Goal: Transaction & Acquisition: Purchase product/service

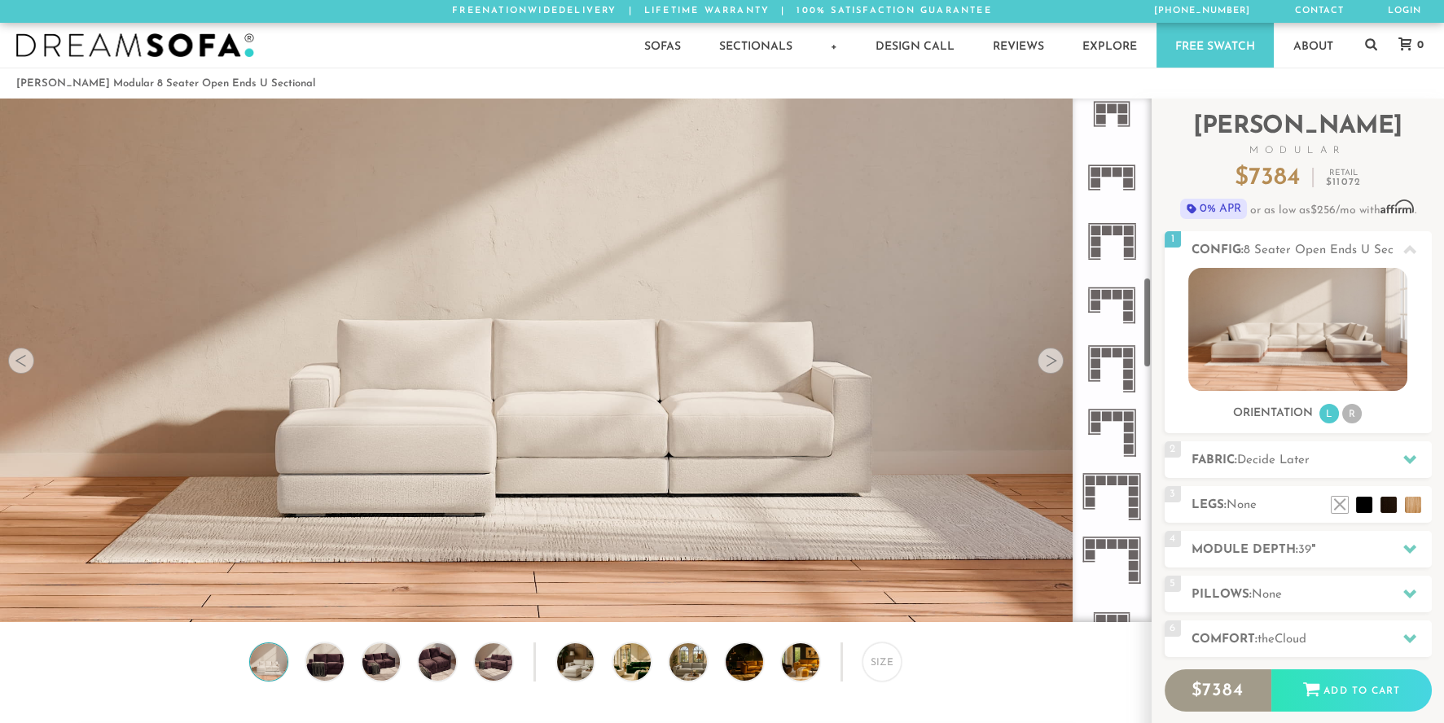
scroll to position [1025, 0]
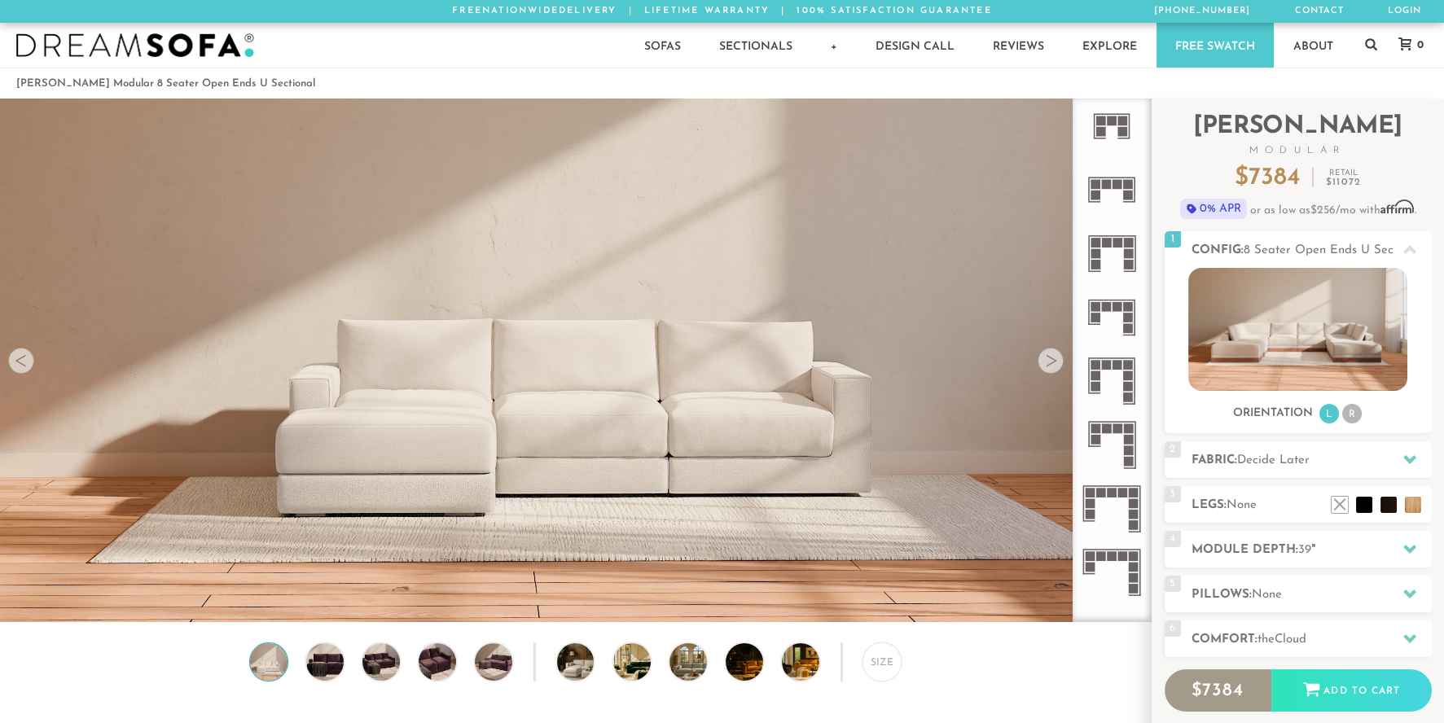
click at [1121, 247] on icon at bounding box center [1112, 254] width 64 height 64
click at [1352, 418] on li "R" at bounding box center [1352, 414] width 20 height 20
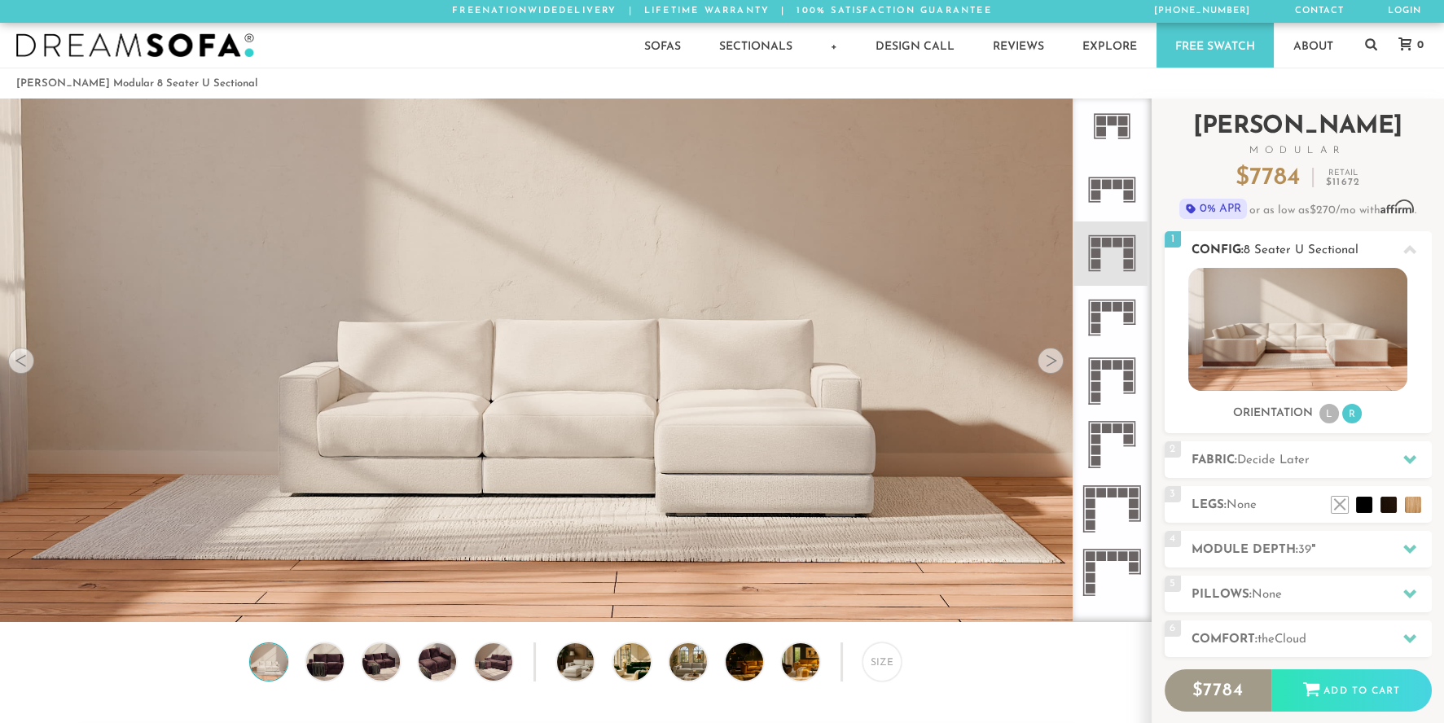
click at [1329, 410] on li "L" at bounding box center [1329, 414] width 20 height 20
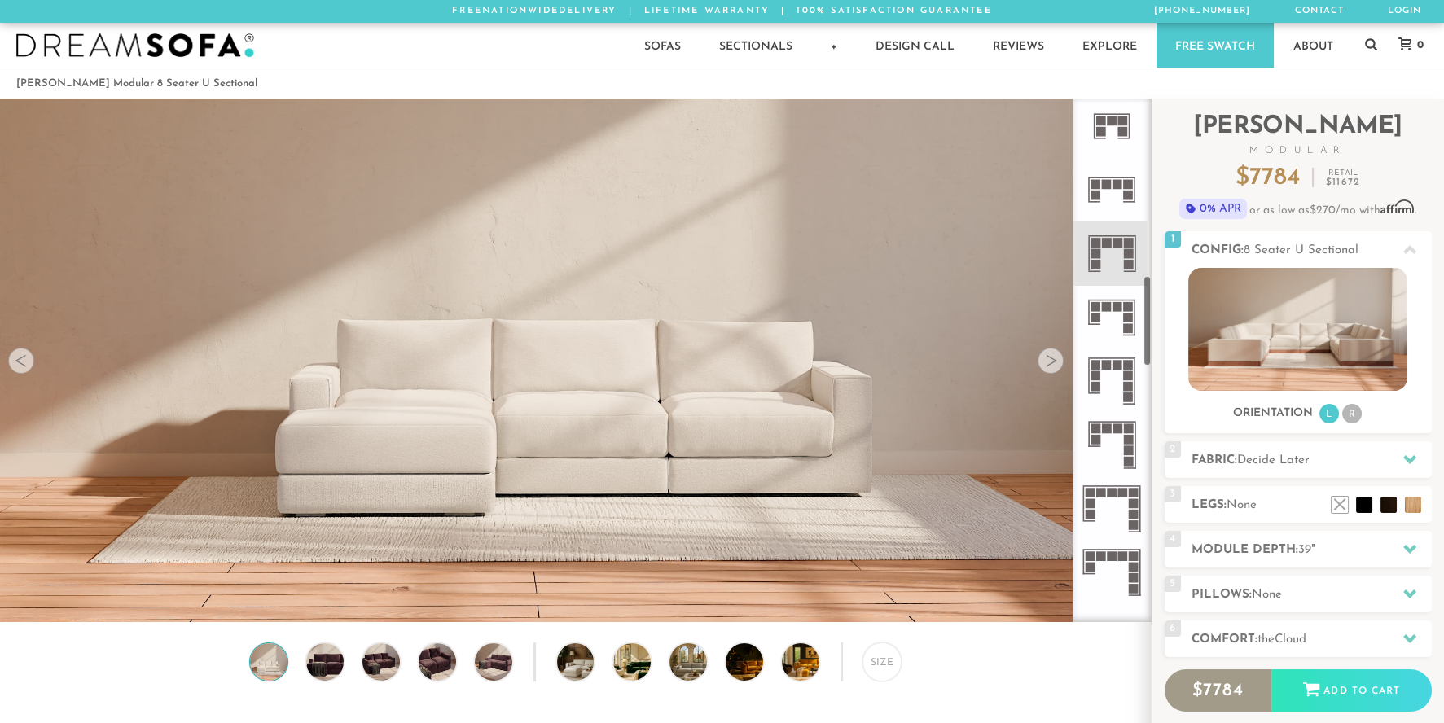
click at [1054, 362] on div at bounding box center [1051, 361] width 26 height 26
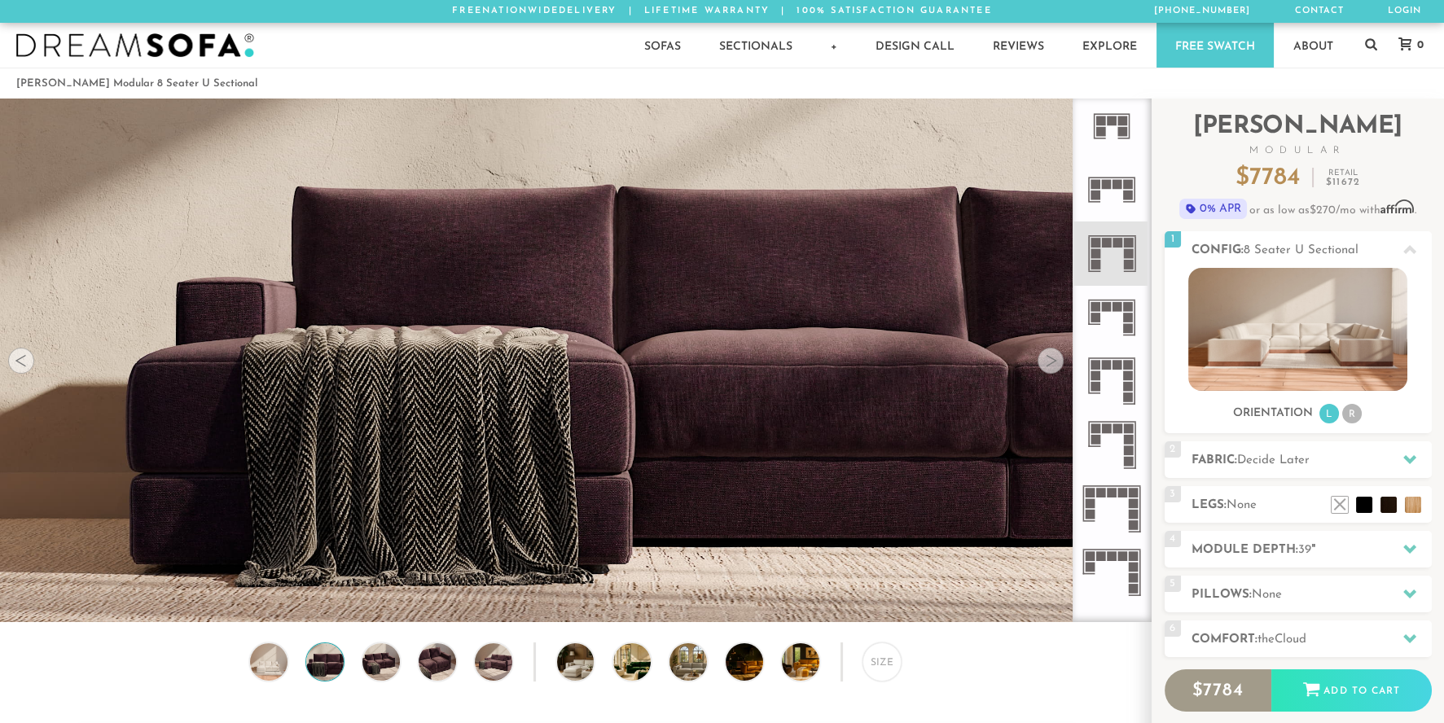
click at [1054, 362] on div at bounding box center [1051, 361] width 26 height 26
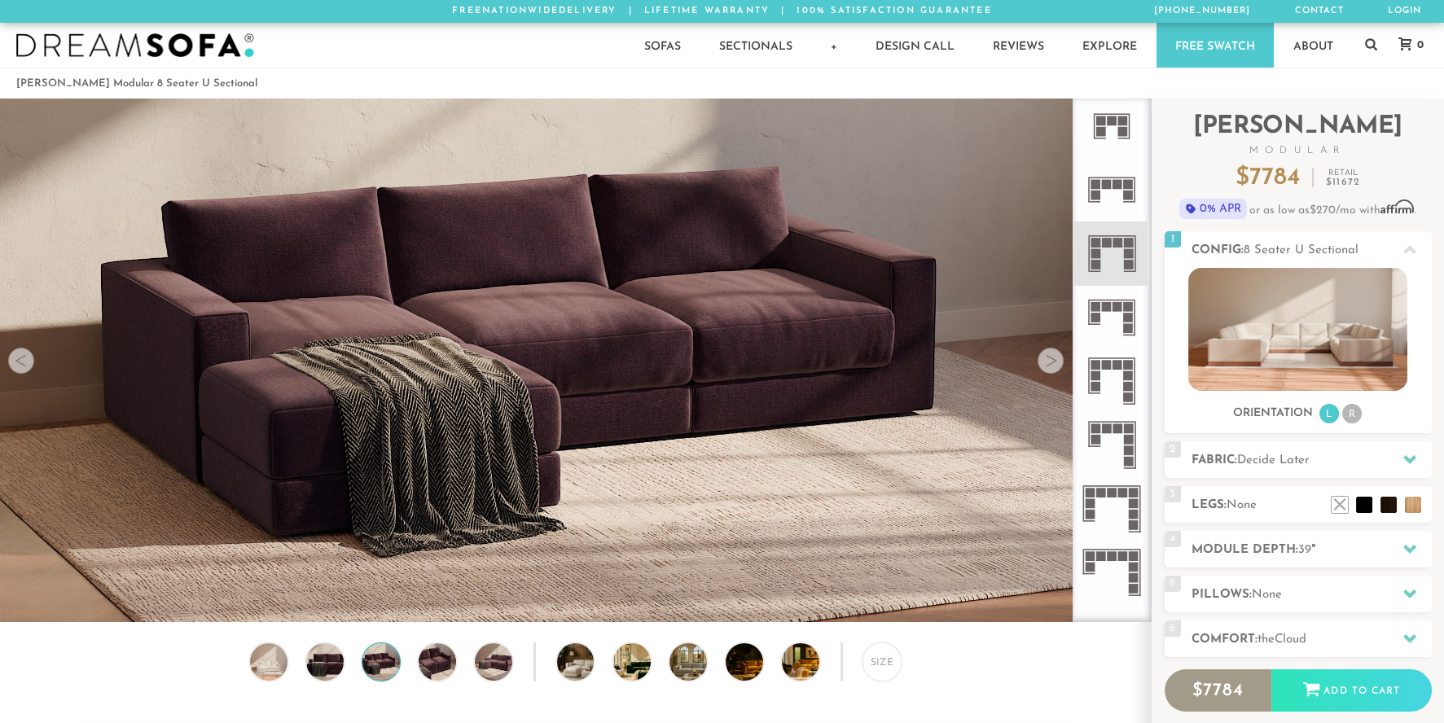
click at [1054, 362] on div at bounding box center [1051, 361] width 26 height 26
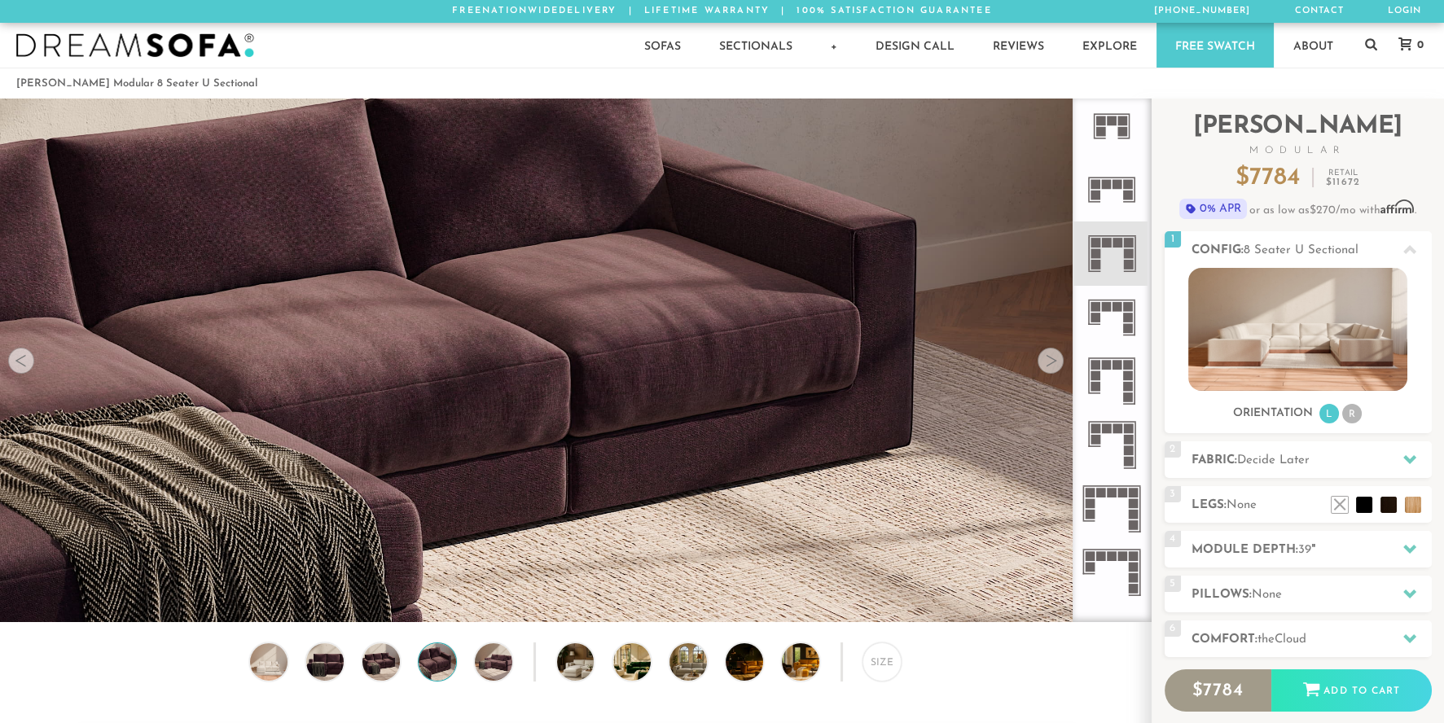
click at [1054, 362] on div at bounding box center [1051, 361] width 26 height 26
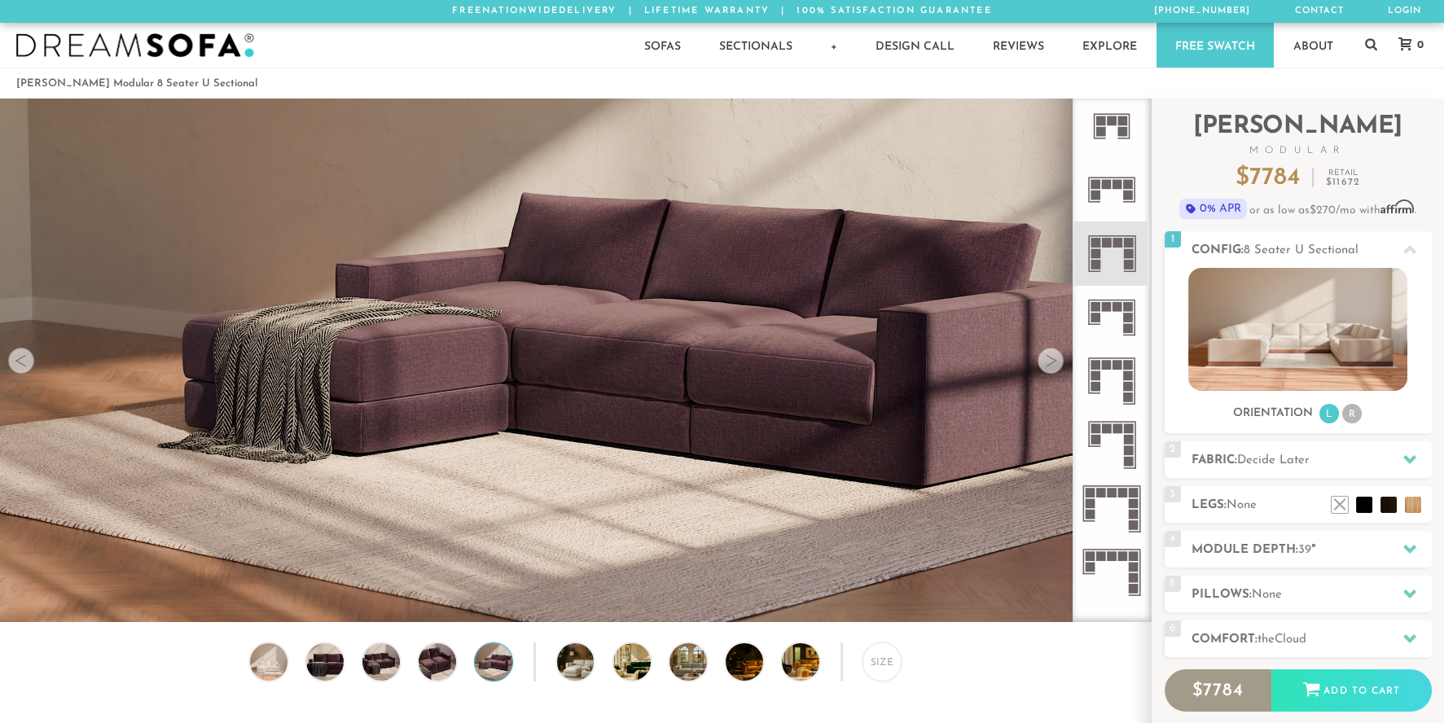
click at [1054, 362] on div at bounding box center [1051, 361] width 26 height 26
